Goal: Find specific page/section

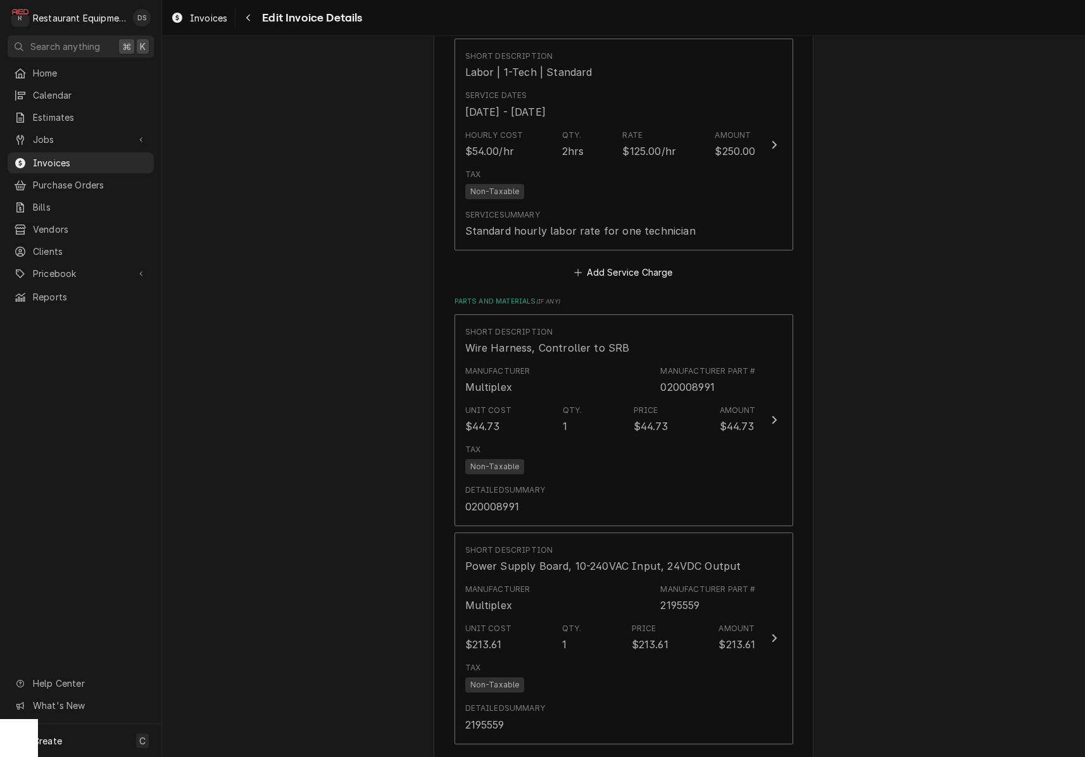
scroll to position [1733, 0]
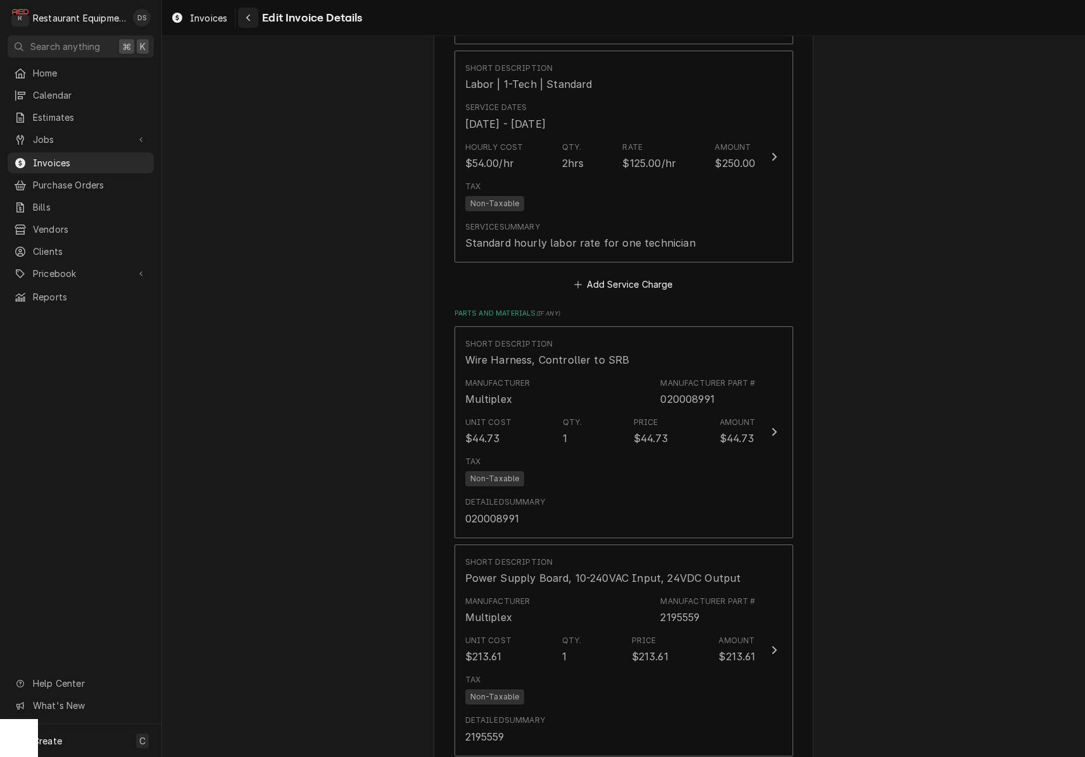
click at [245, 22] on div "Navigate back" at bounding box center [248, 17] width 13 height 13
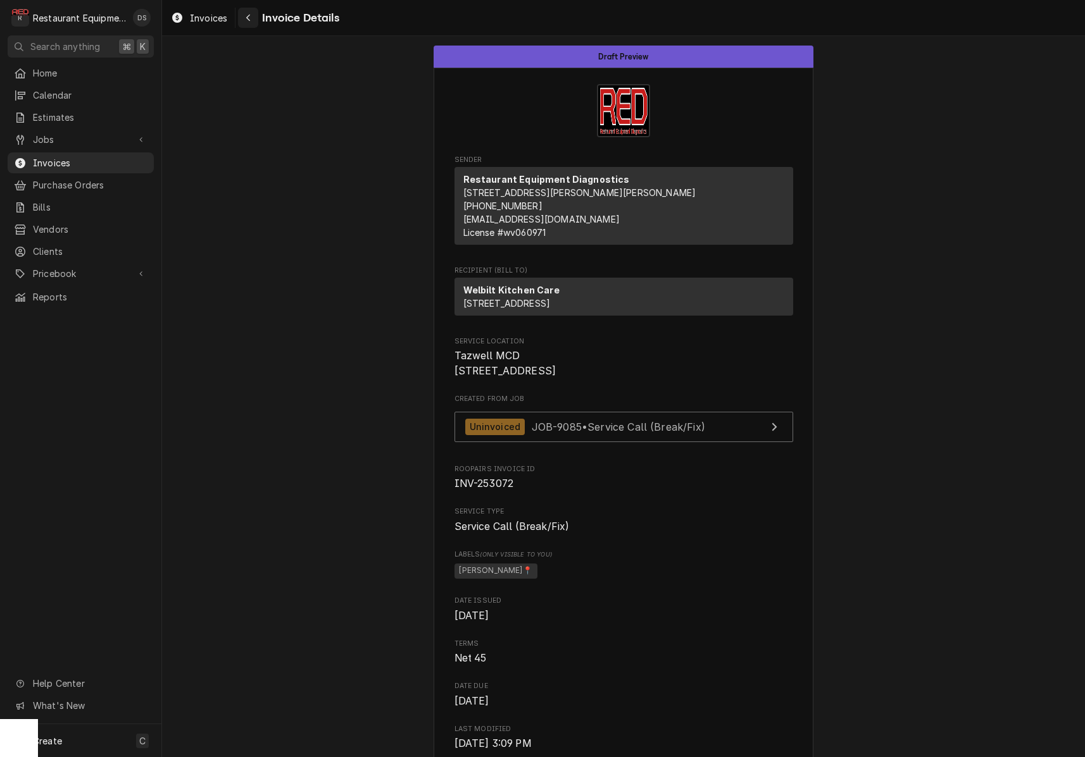
click at [251, 13] on div "Navigate back" at bounding box center [248, 17] width 13 height 13
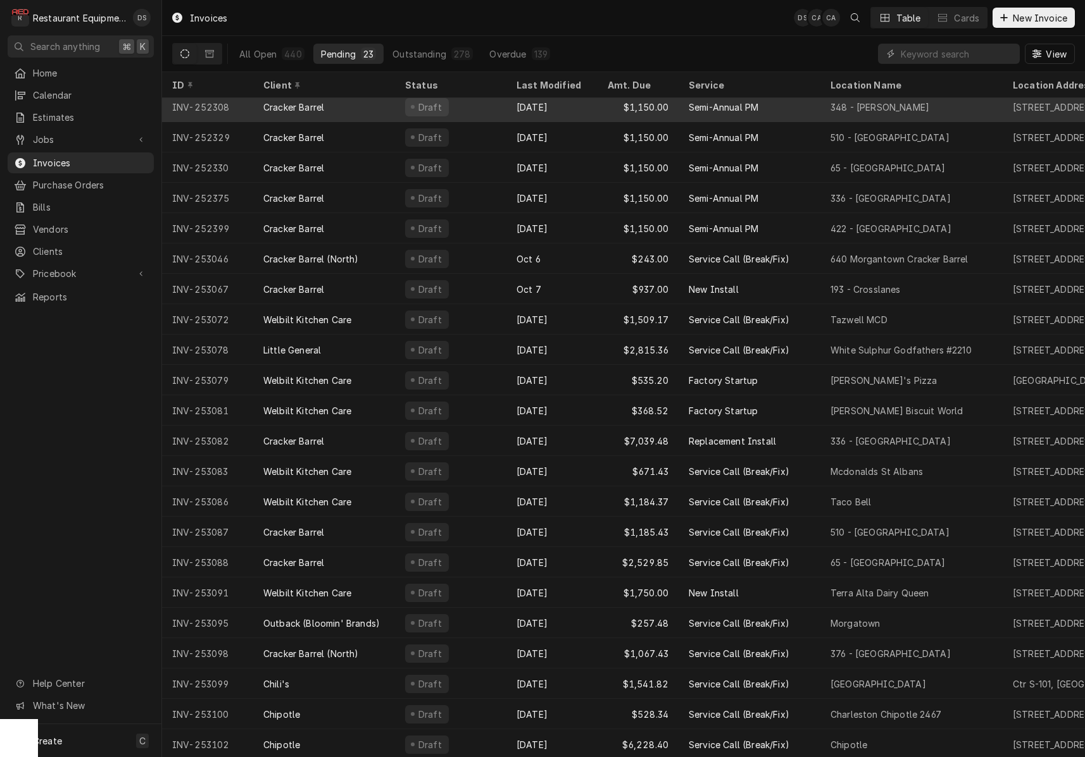
scroll to position [36, 0]
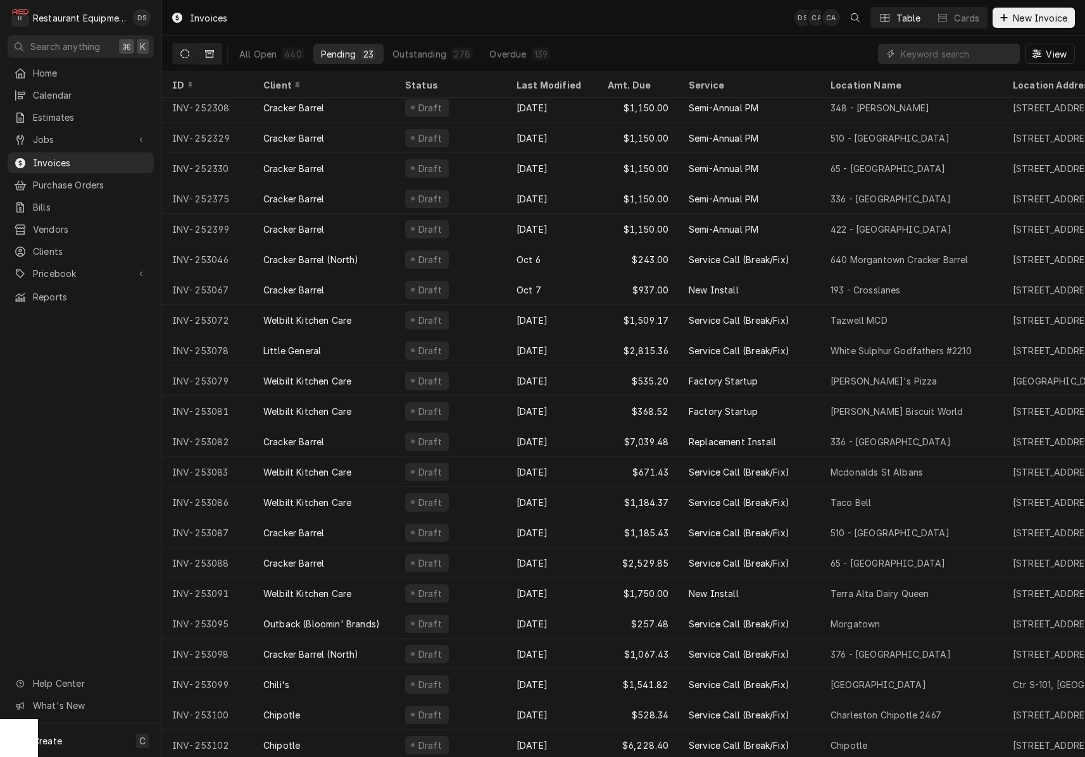
click at [209, 51] on icon "Dynamic Content Wrapper" at bounding box center [209, 54] width 9 height 8
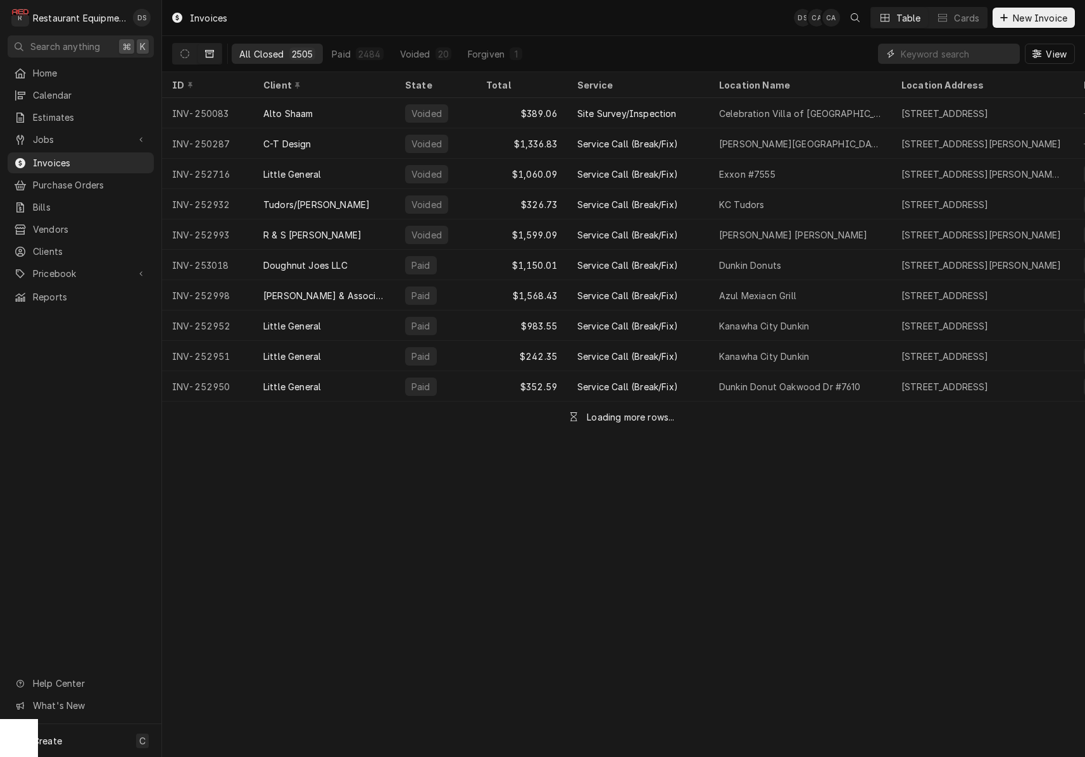
click at [978, 54] on input "Dynamic Content Wrapper" at bounding box center [956, 54] width 113 height 20
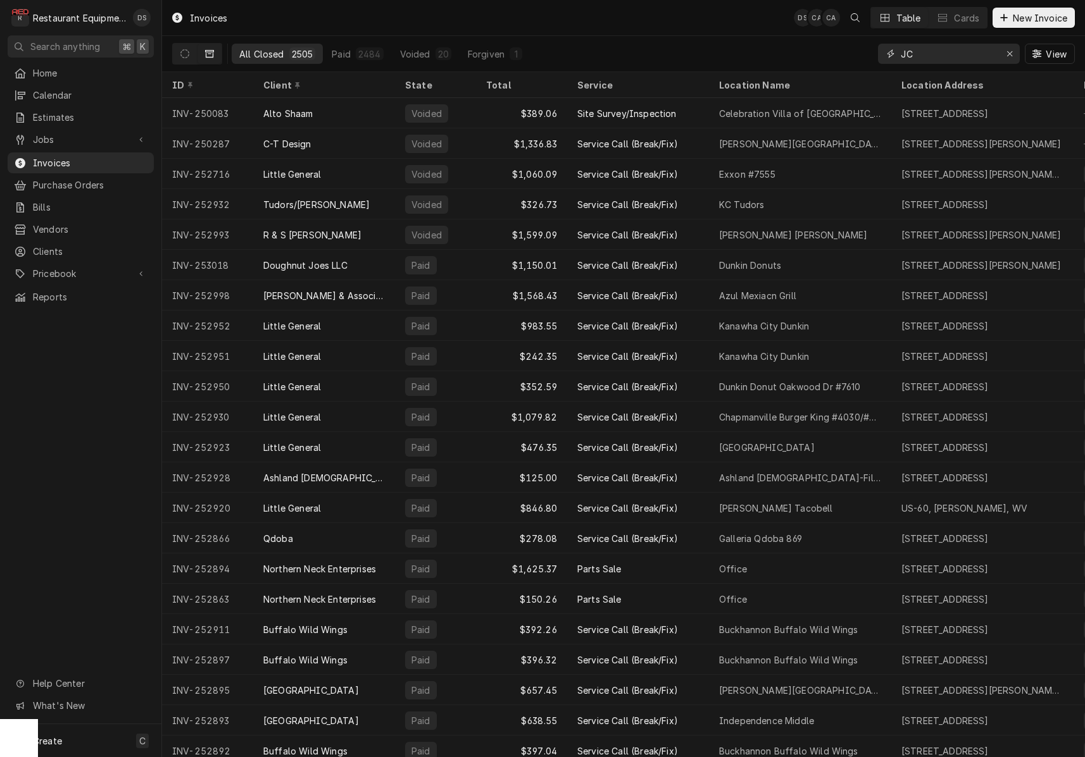
type input "J"
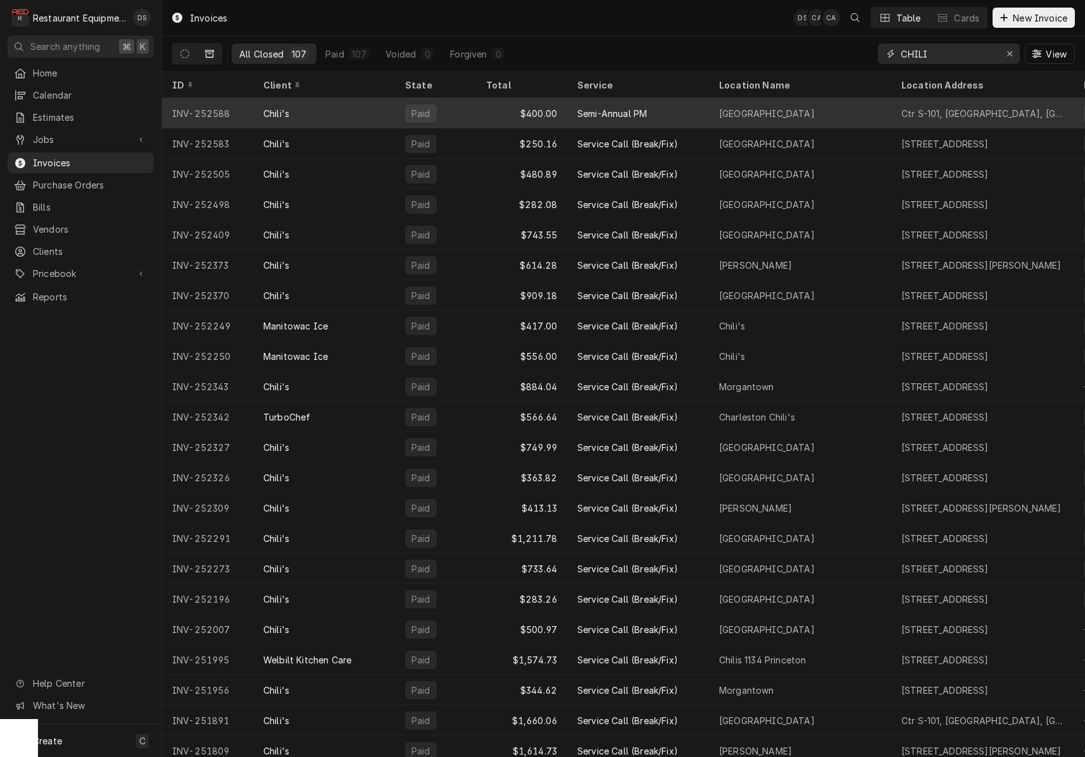
scroll to position [0, 0]
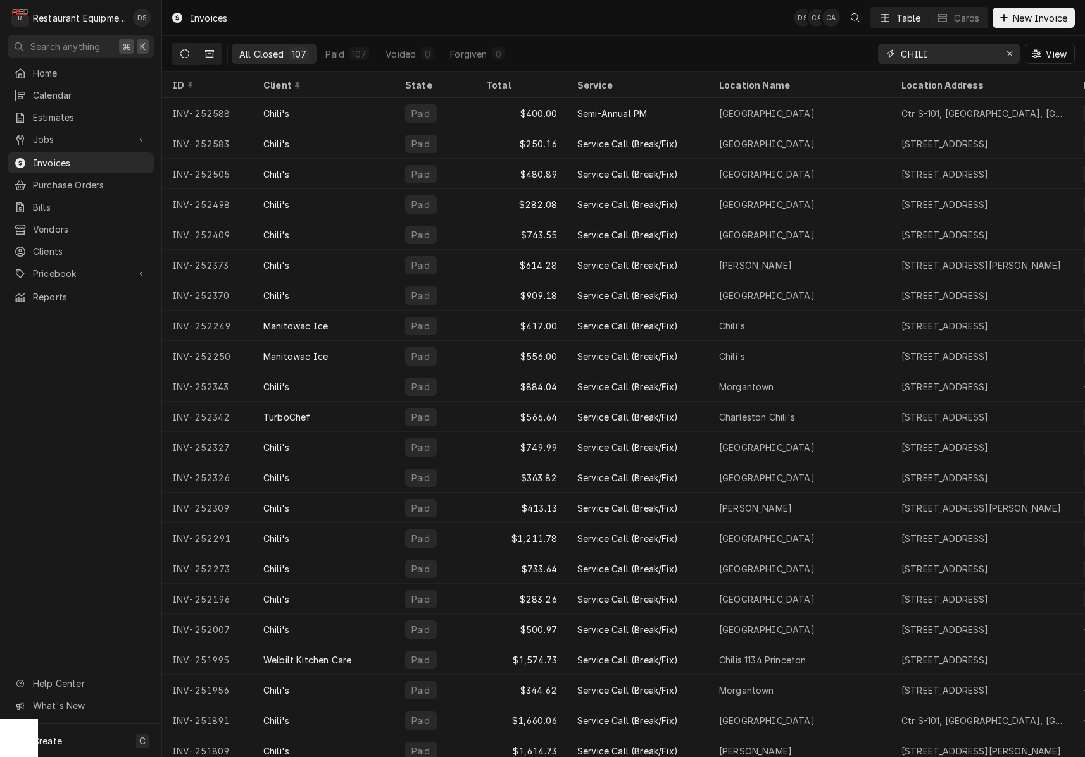
type input "CHILI"
click at [185, 52] on icon "Dynamic Content Wrapper" at bounding box center [184, 53] width 9 height 9
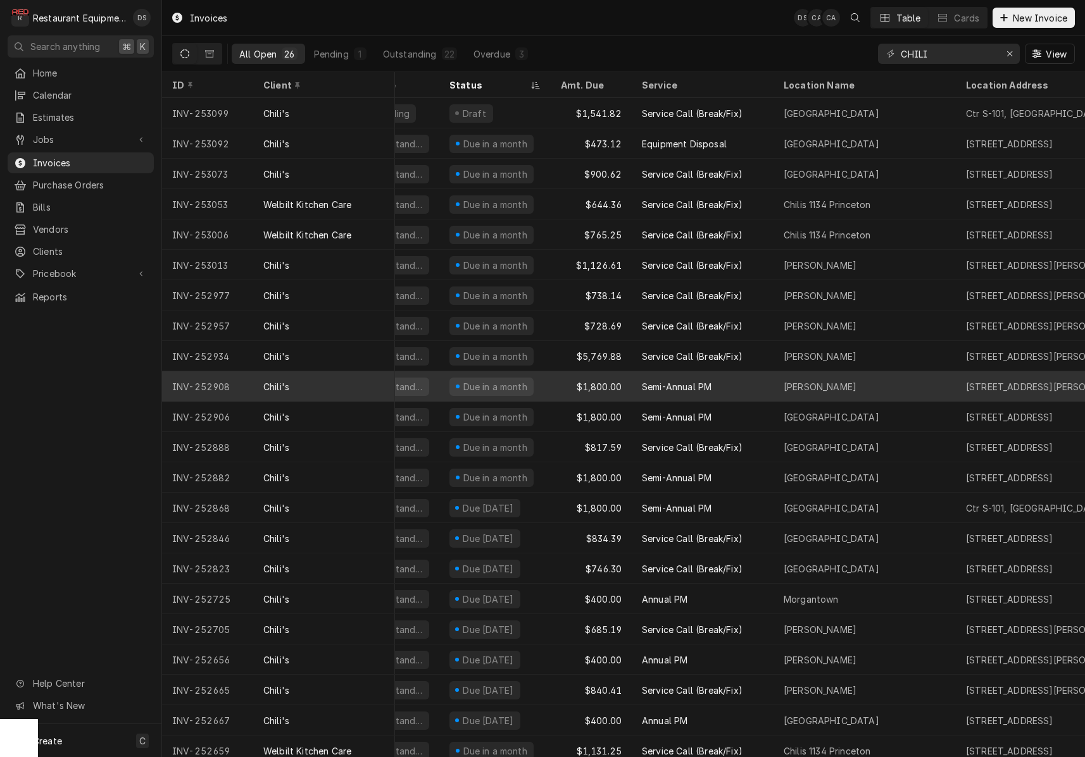
scroll to position [0, 49]
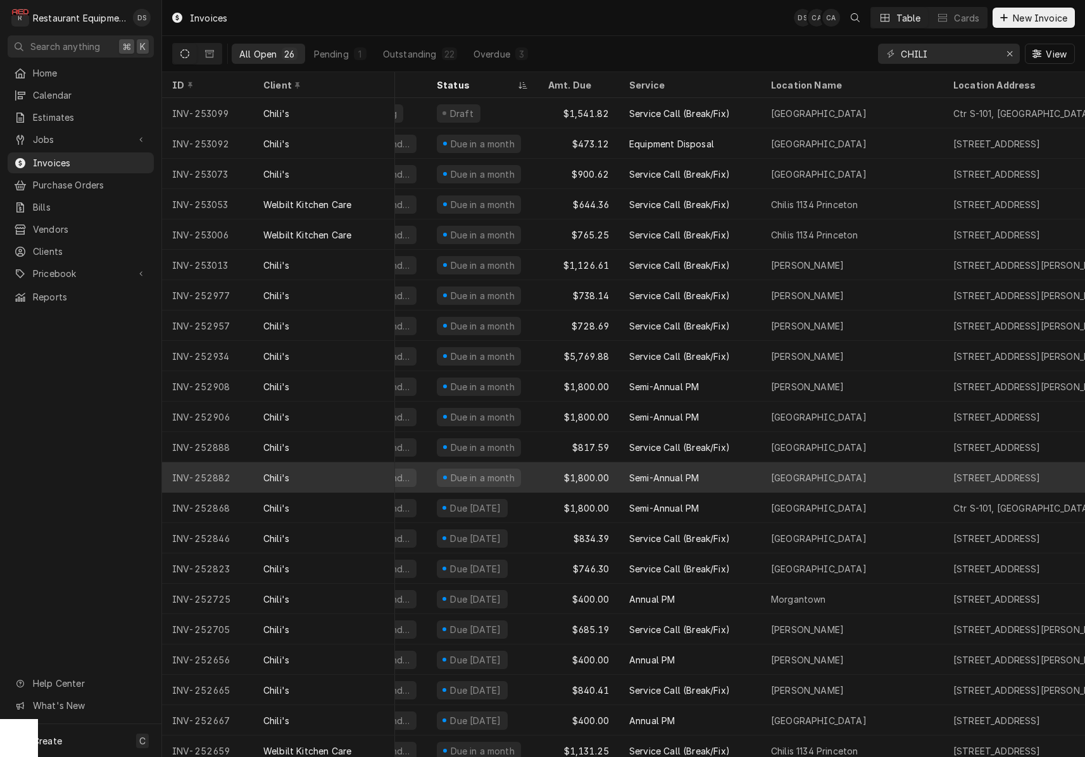
click at [885, 476] on div "Barboursville" at bounding box center [852, 478] width 182 height 30
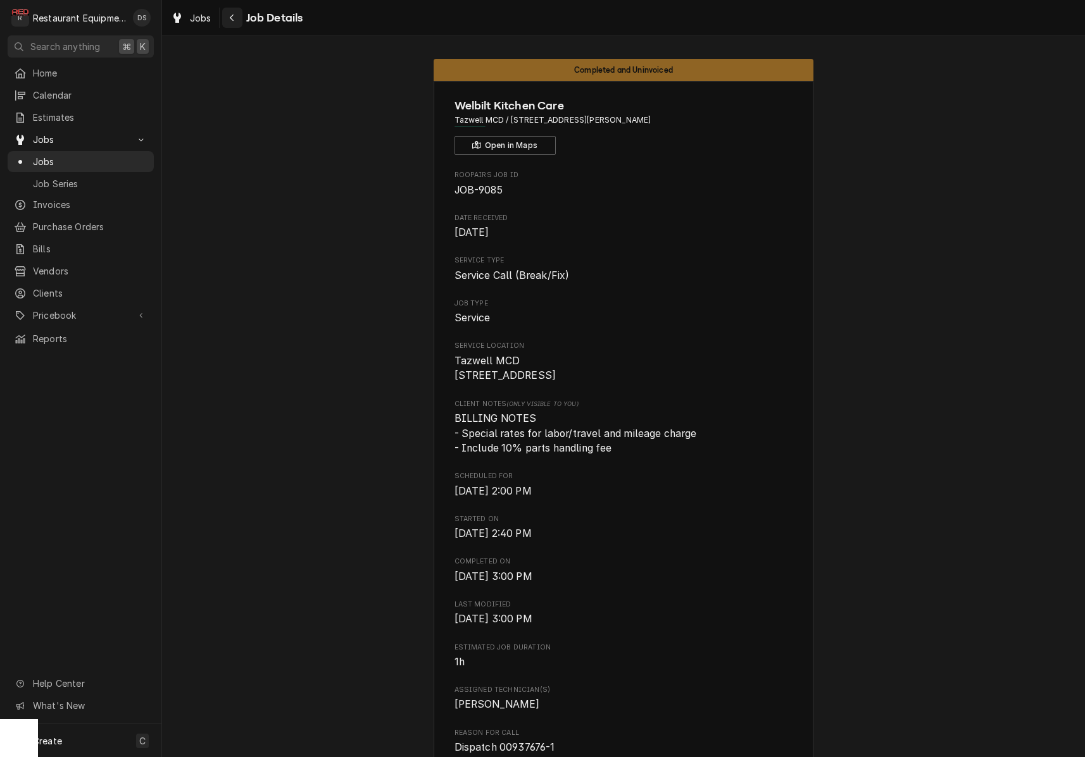
scroll to position [518, 0]
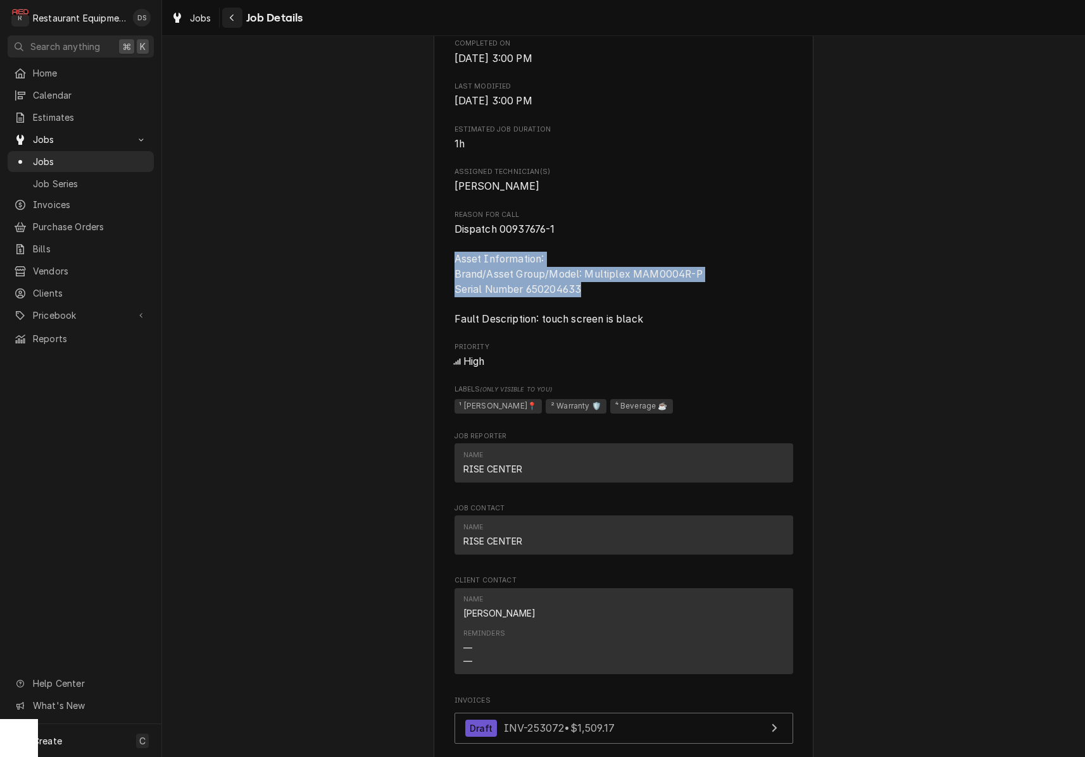
click at [241, 19] on button "Navigate back" at bounding box center [232, 18] width 20 height 20
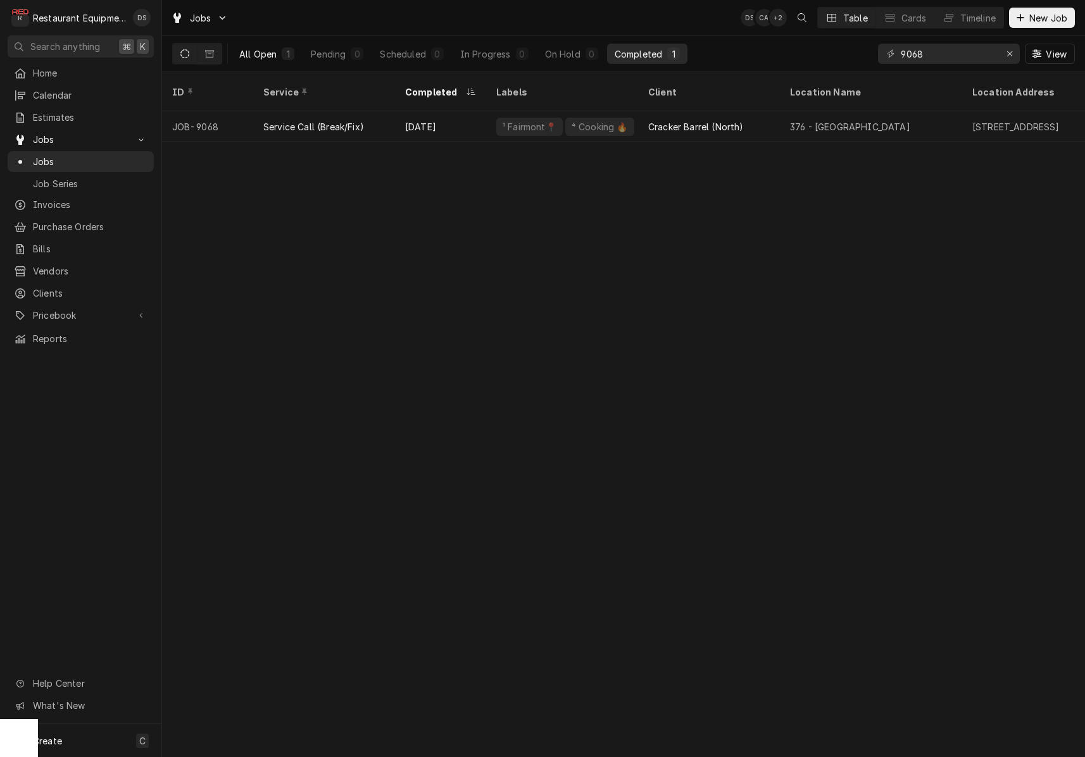
click at [270, 56] on div "All Open" at bounding box center [257, 53] width 37 height 13
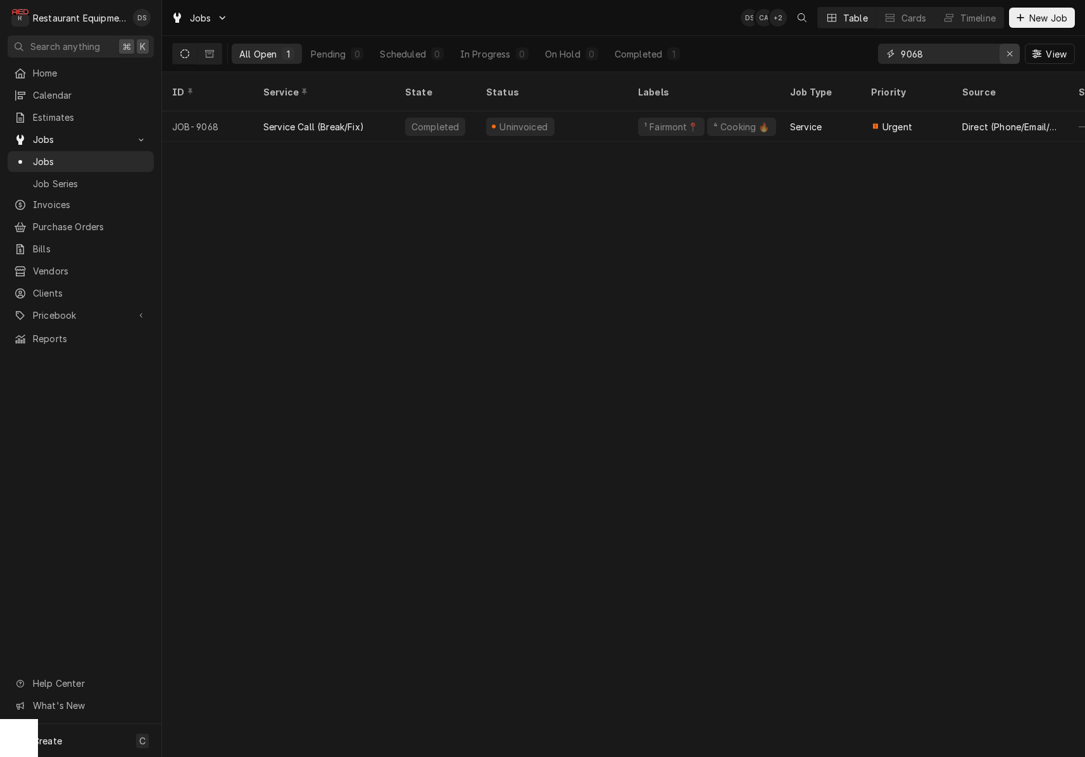
click at [1013, 54] on div "Erase input" at bounding box center [1009, 53] width 13 height 13
click at [978, 54] on input "Dynamic Content Wrapper" at bounding box center [959, 54] width 119 height 20
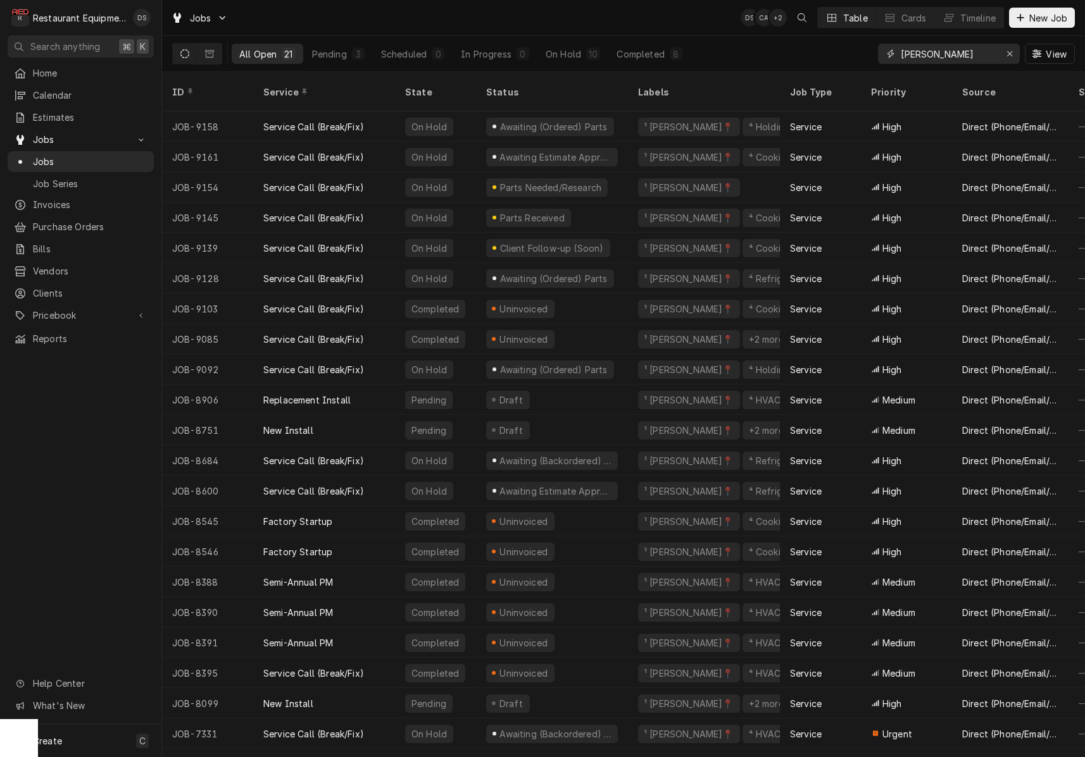
click at [977, 51] on input "[PERSON_NAME]" at bounding box center [947, 54] width 95 height 20
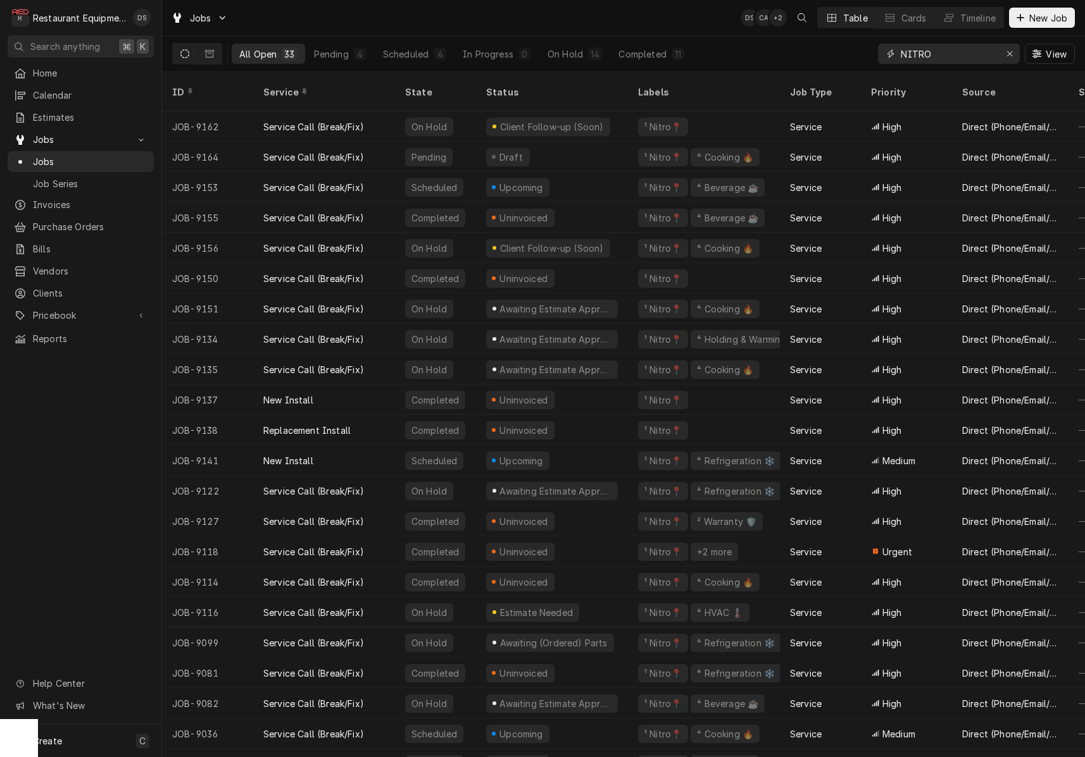
click at [965, 54] on input "NITRO" at bounding box center [947, 54] width 95 height 20
type input "F"
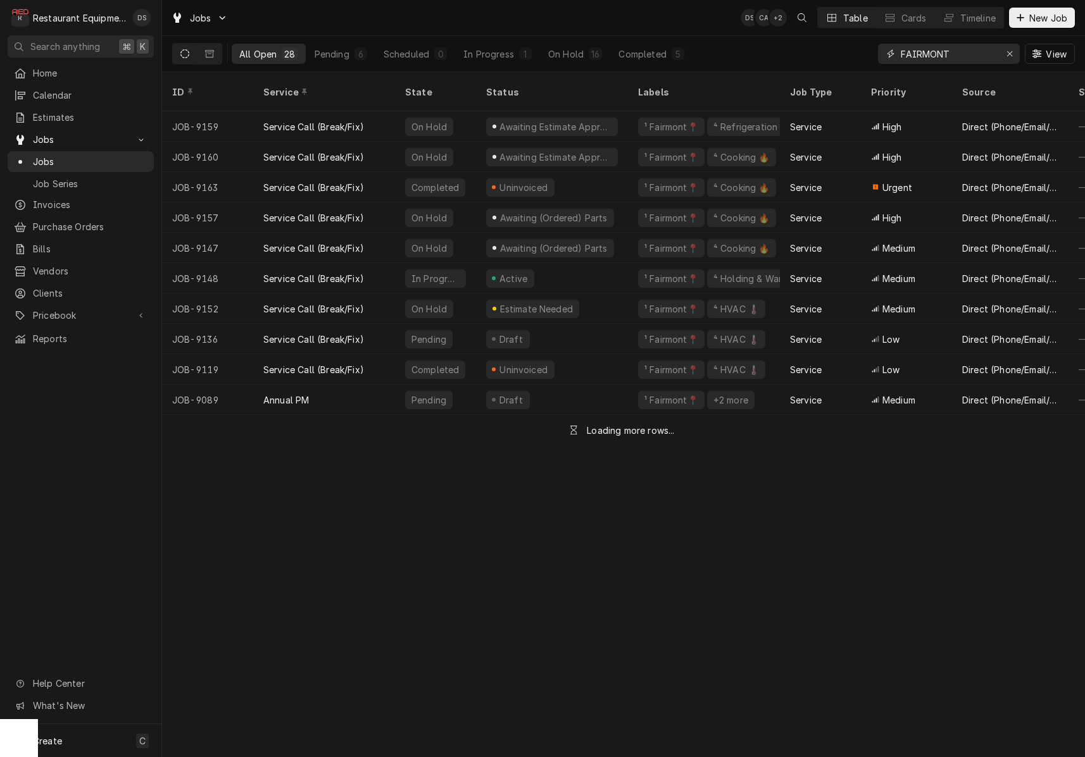
type input "FAIRMONT"
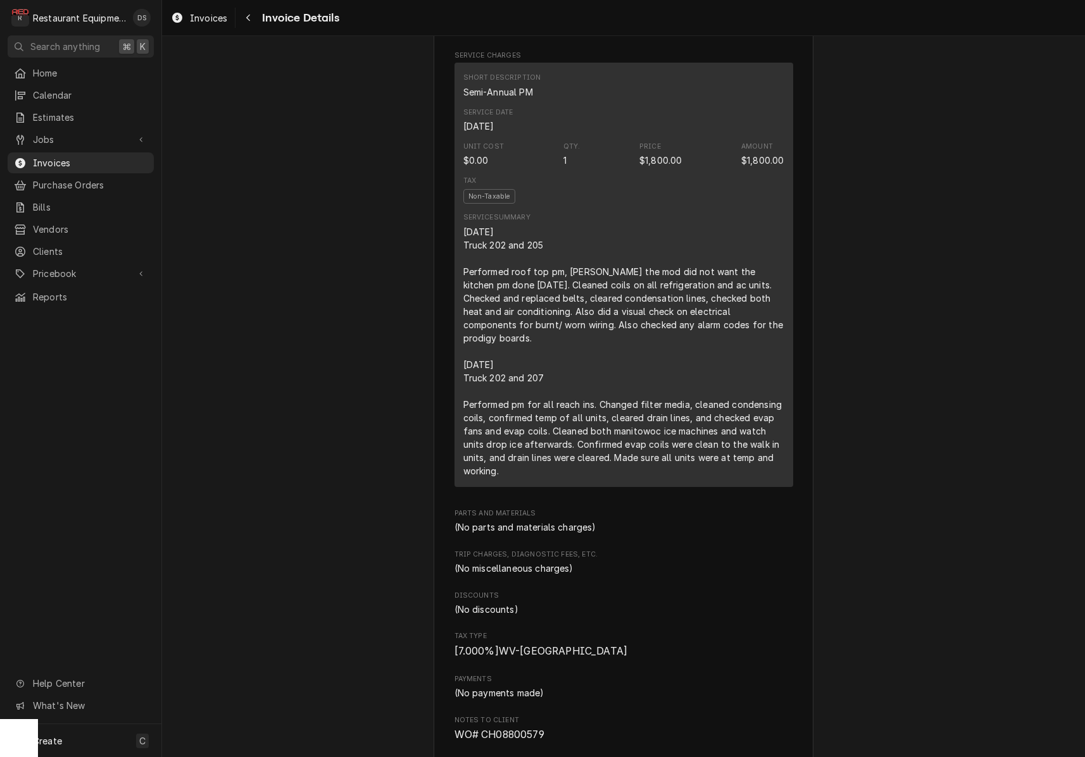
scroll to position [760, 0]
